Goal: Find specific page/section: Find specific page/section

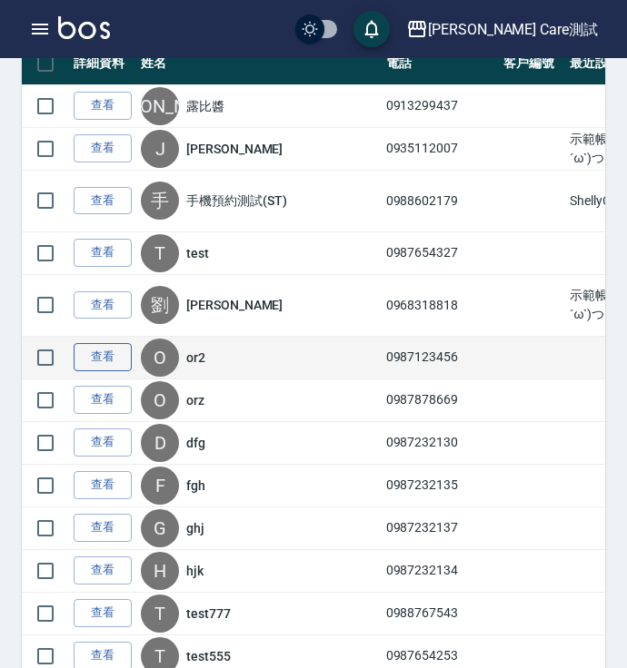
click at [96, 371] on link "查看" at bounding box center [103, 357] width 58 height 28
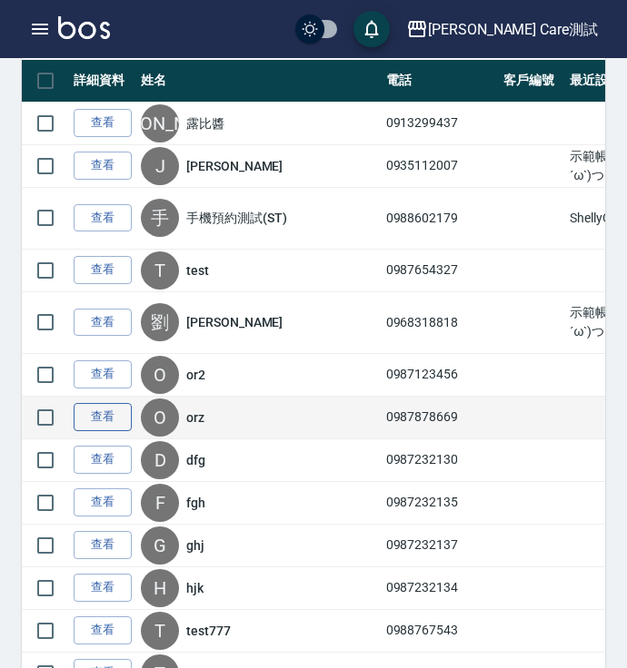
click at [98, 431] on link "查看" at bounding box center [103, 417] width 58 height 28
